Goal: Task Accomplishment & Management: Use online tool/utility

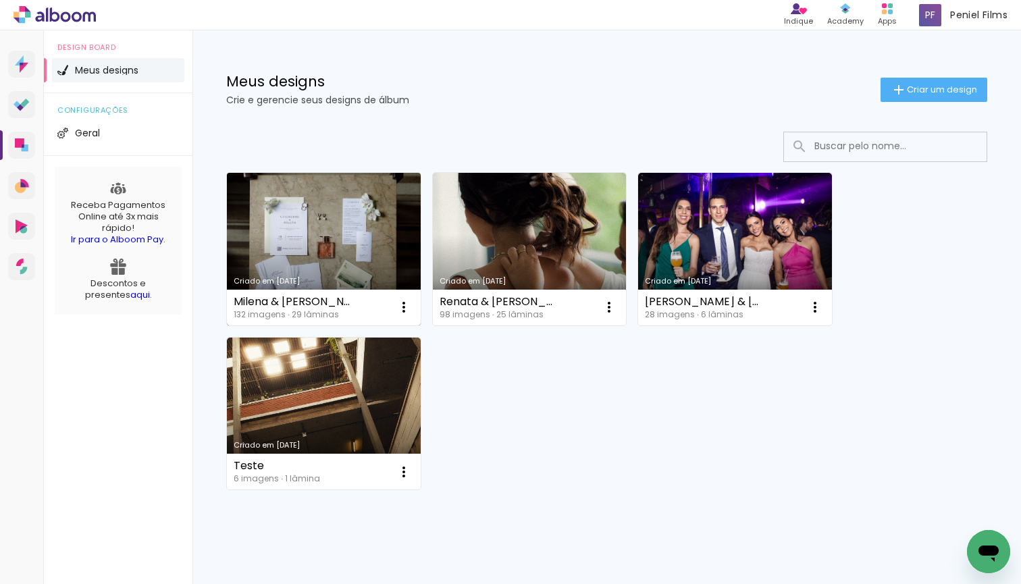
click at [325, 242] on link "Criado em [DATE]" at bounding box center [324, 249] width 194 height 153
